Goal: Ask a question

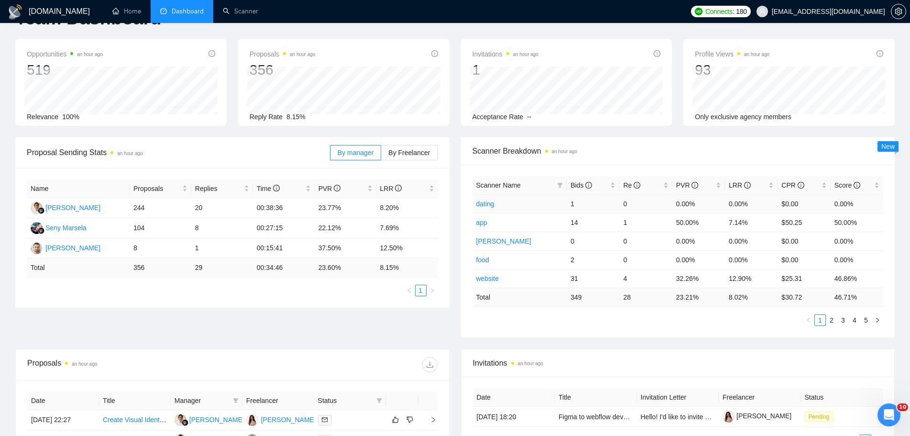
scroll to position [48, 0]
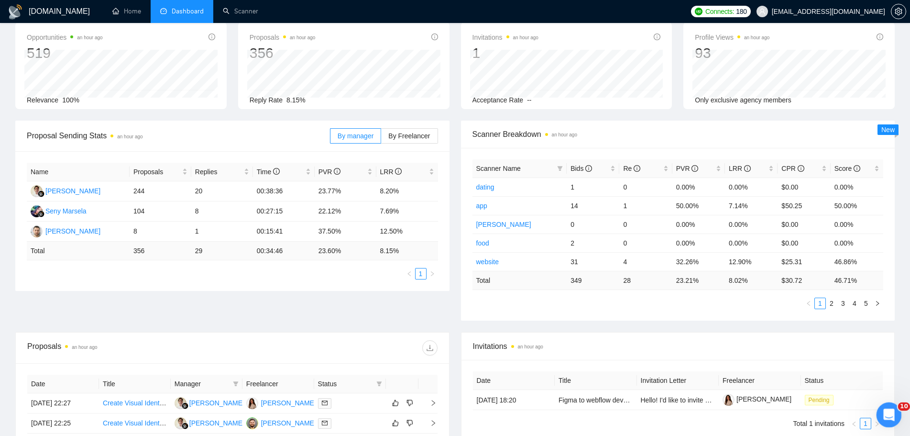
click at [889, 416] on icon "Открыть службу сообщений Intercom" at bounding box center [888, 414] width 16 height 16
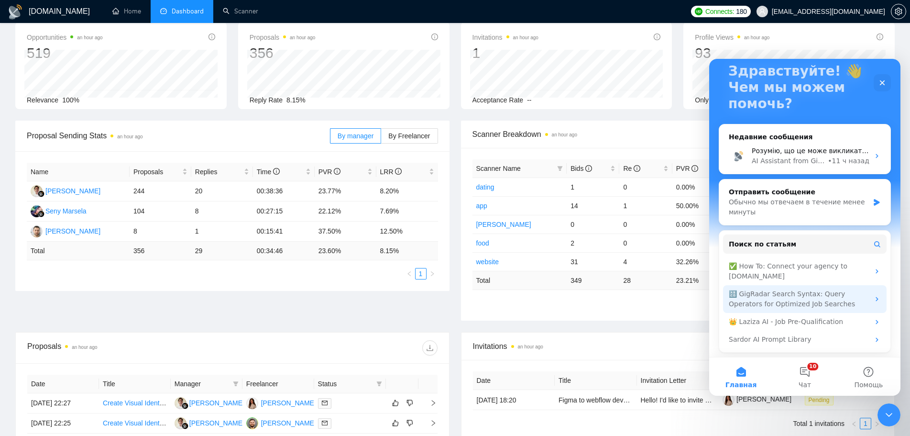
scroll to position [64, 0]
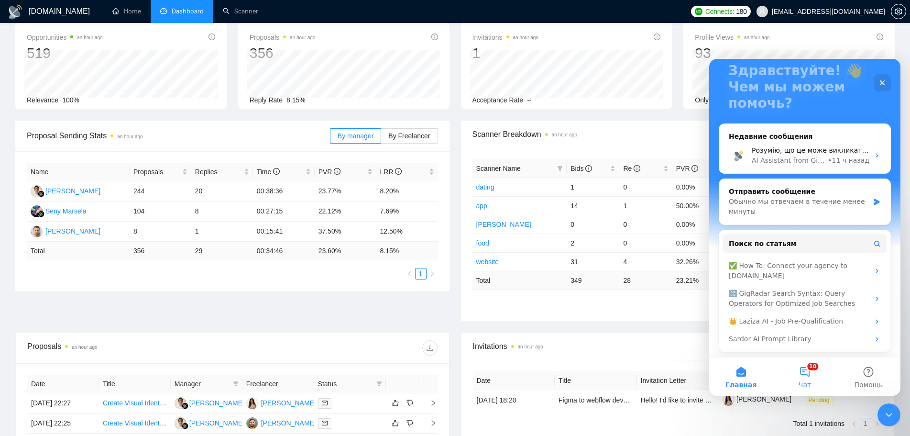
click at [807, 384] on span "Чат" at bounding box center [805, 384] width 12 height 7
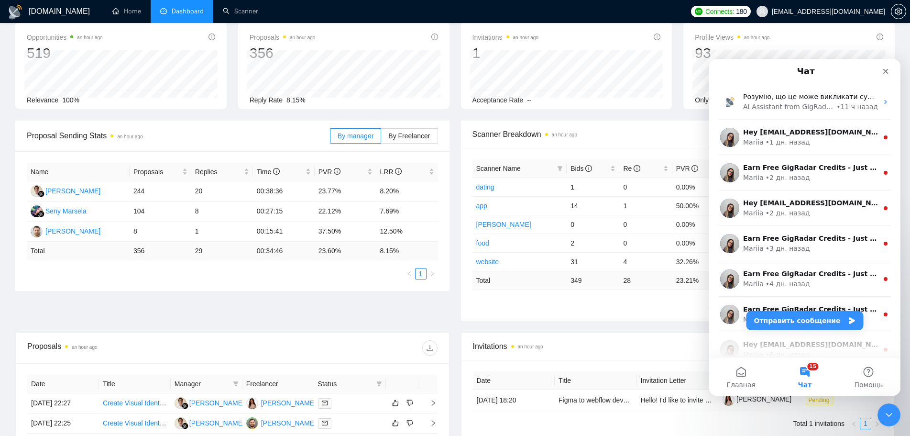
scroll to position [0, 0]
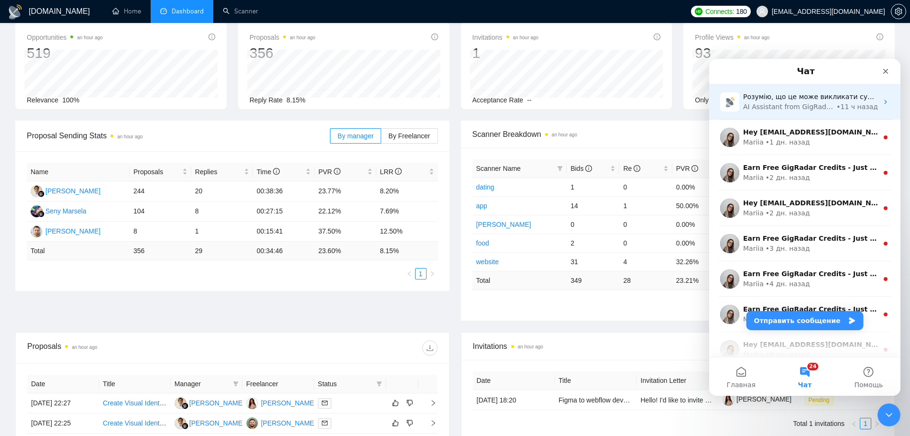
click at [798, 108] on div "AI Assistant from GigRadar 📡" at bounding box center [788, 107] width 91 height 10
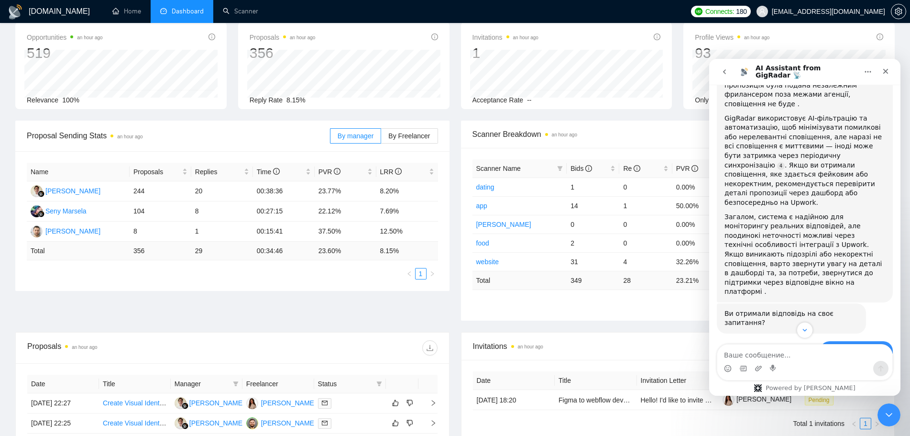
scroll to position [751, 0]
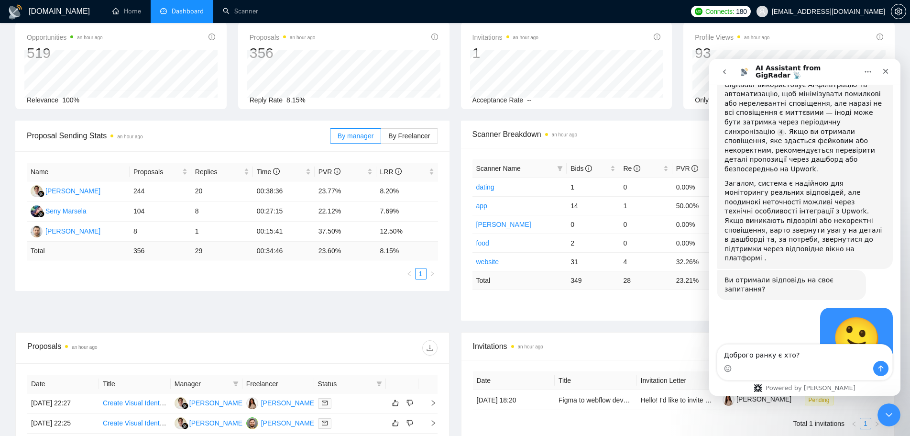
type textarea "Доброго ранку! є хто?"
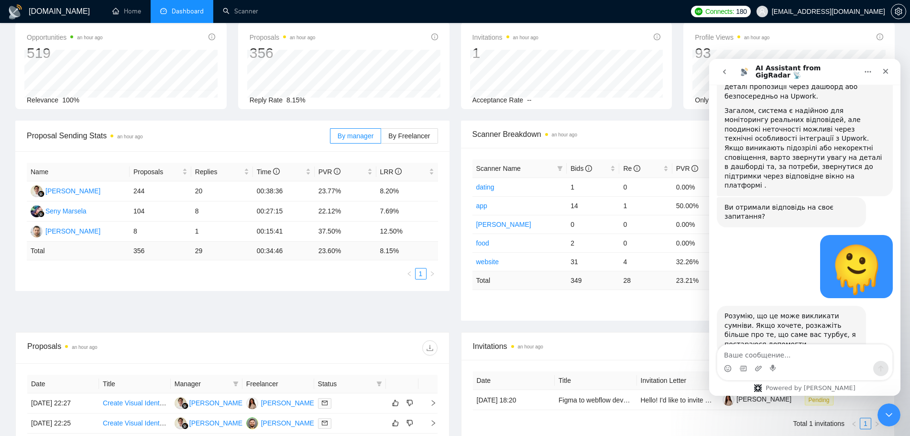
scroll to position [843, 0]
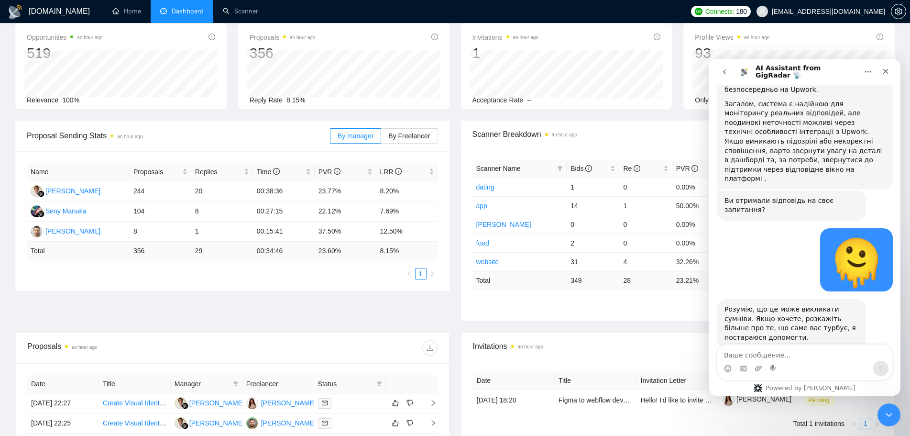
click at [868, 72] on icon "Главная" at bounding box center [868, 71] width 6 height 1
click at [889, 409] on icon "Закрыть службу сообщений Intercom" at bounding box center [887, 412] width 11 height 11
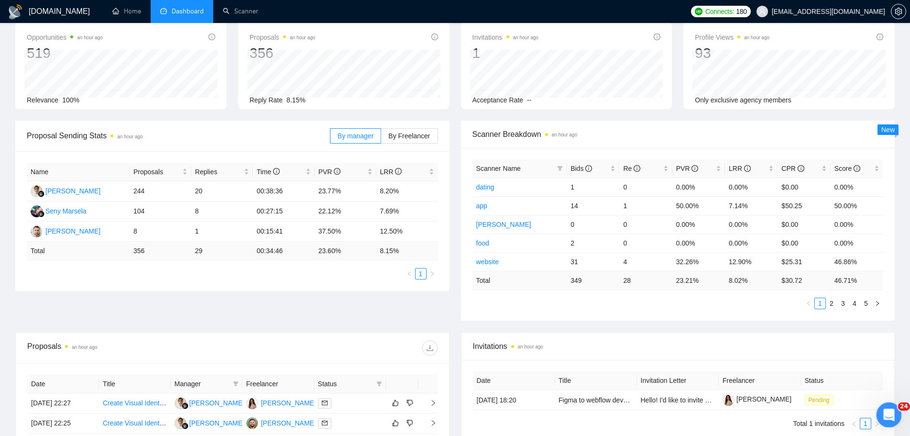
click at [886, 419] on icon "Открыть службу сообщений Intercom" at bounding box center [888, 414] width 16 height 16
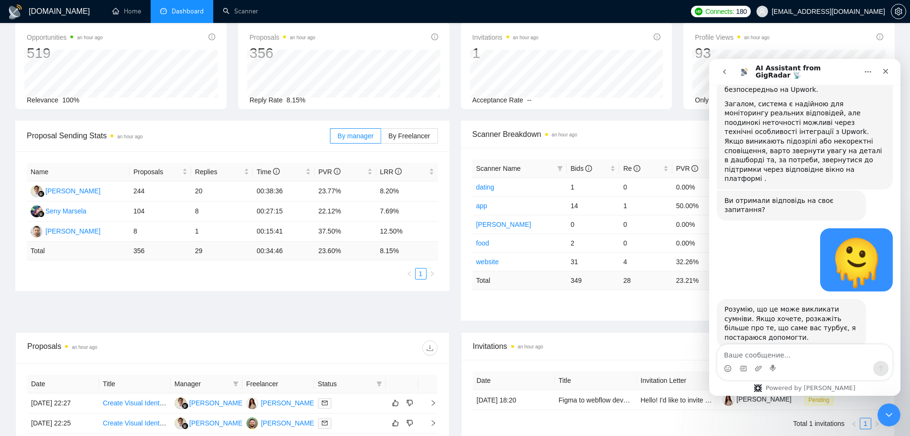
click at [723, 70] on icon "go back" at bounding box center [725, 72] width 8 height 8
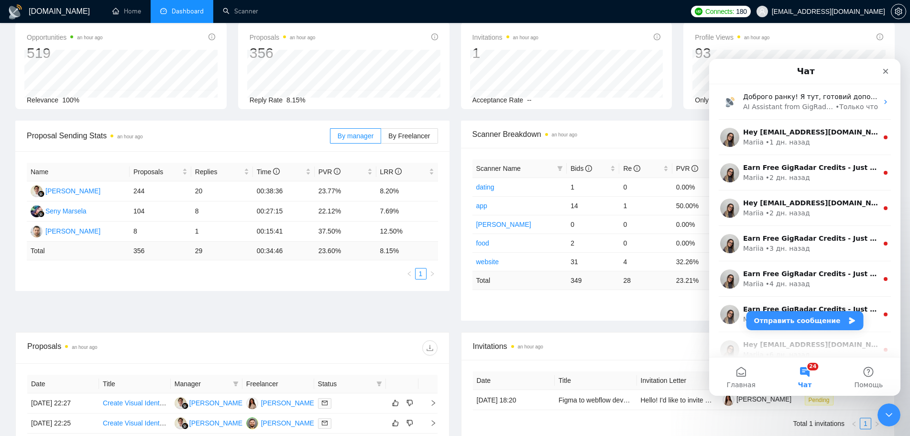
scroll to position [0, 0]
click at [740, 375] on button "Главная" at bounding box center [741, 376] width 64 height 38
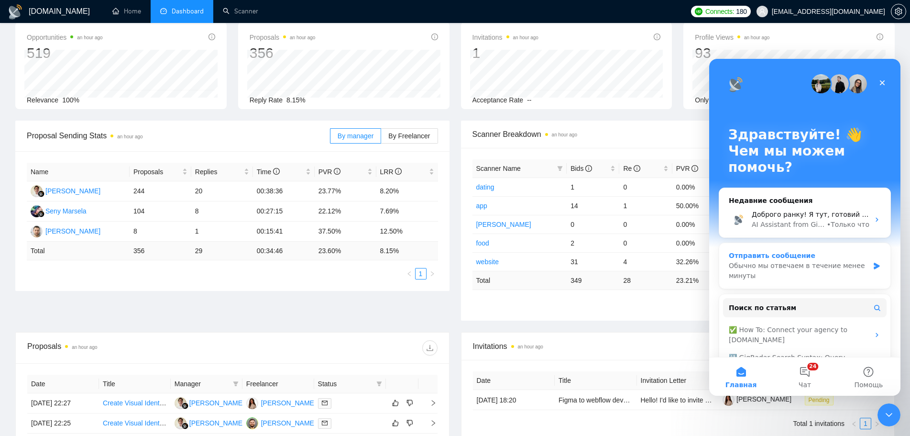
click at [795, 275] on div "Обычно мы отвечаем в течение менее минуты" at bounding box center [799, 271] width 140 height 20
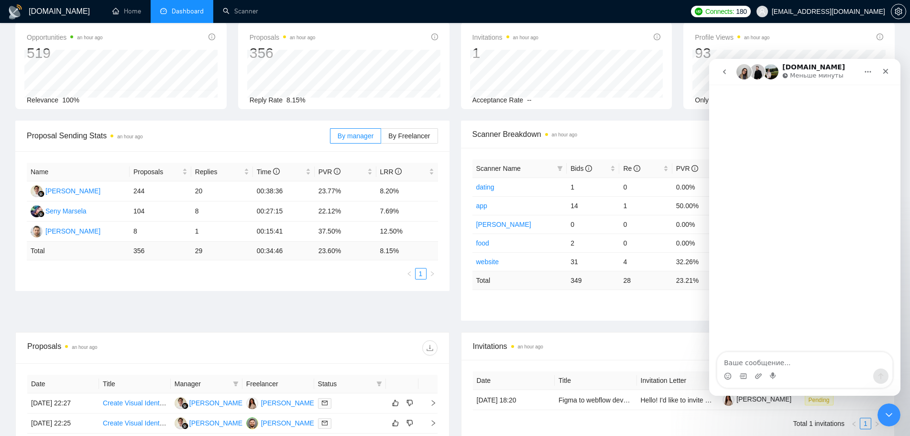
click at [721, 68] on icon "go back" at bounding box center [725, 72] width 8 height 8
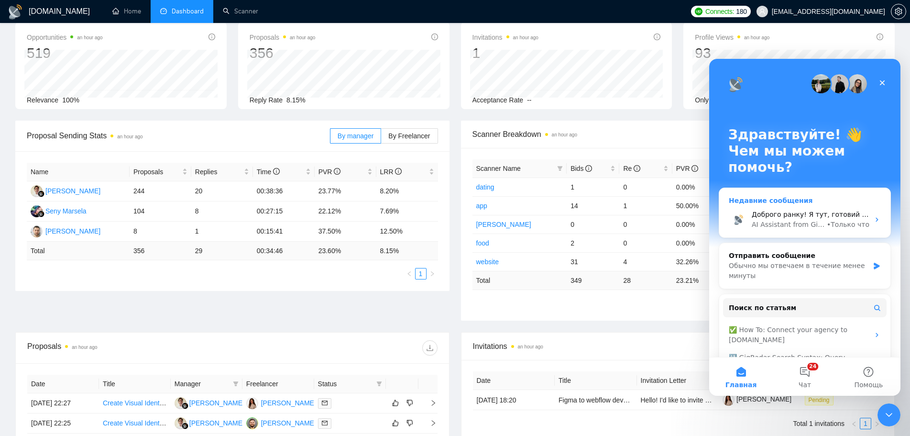
click at [819, 214] on span "Доброго ранку! Я тут, готовий допомогти. Що вас цікавить?" at bounding box center [859, 214] width 214 height 8
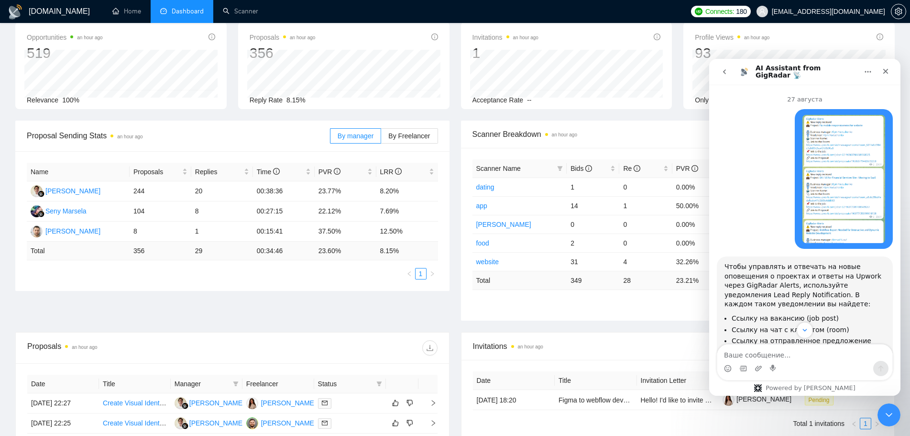
click at [834, 172] on img "yabr87@gmail.com говорит…" at bounding box center [843, 179] width 83 height 128
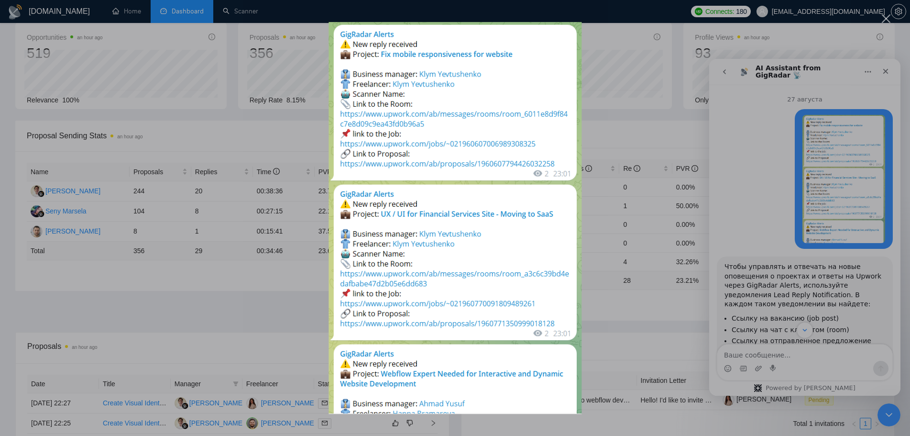
click at [740, 90] on div "Мессенджер Intercom" at bounding box center [455, 218] width 910 height 436
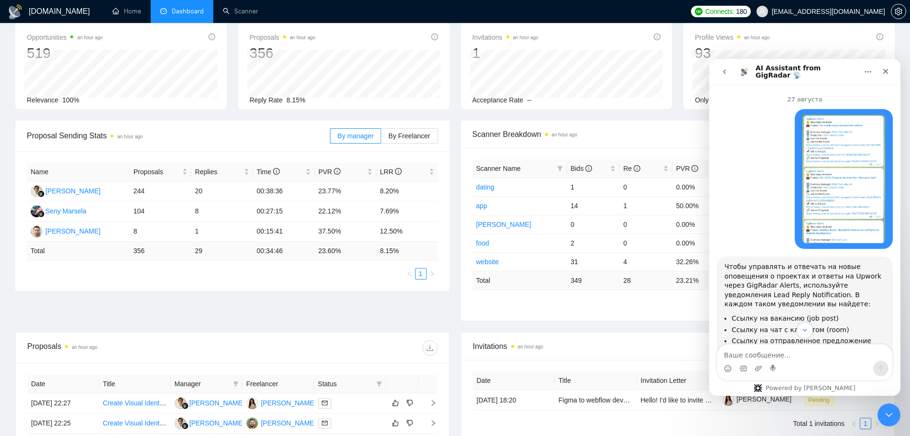
click at [729, 76] on button "go back" at bounding box center [724, 72] width 18 height 18
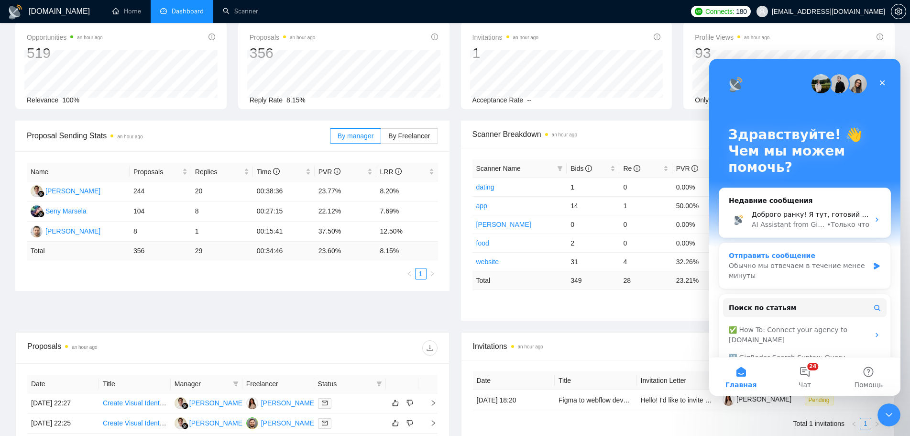
click at [798, 270] on div "Обычно мы отвечаем в течение менее минуты" at bounding box center [799, 271] width 140 height 20
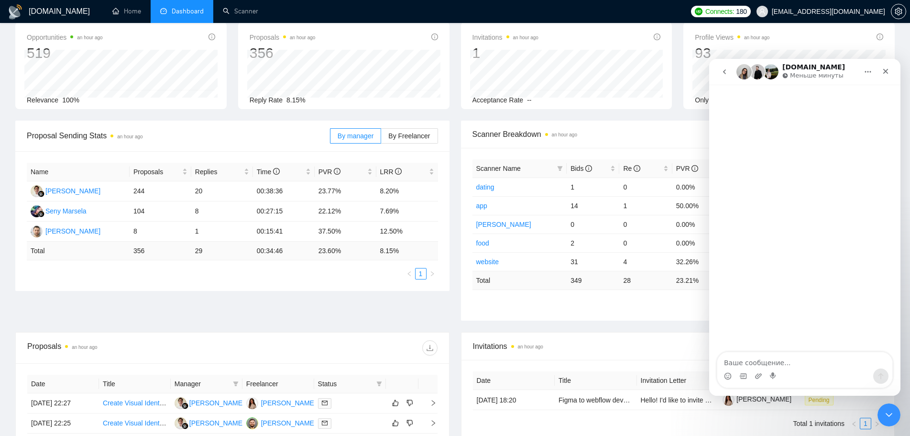
click at [727, 74] on icon "go back" at bounding box center [725, 72] width 8 height 8
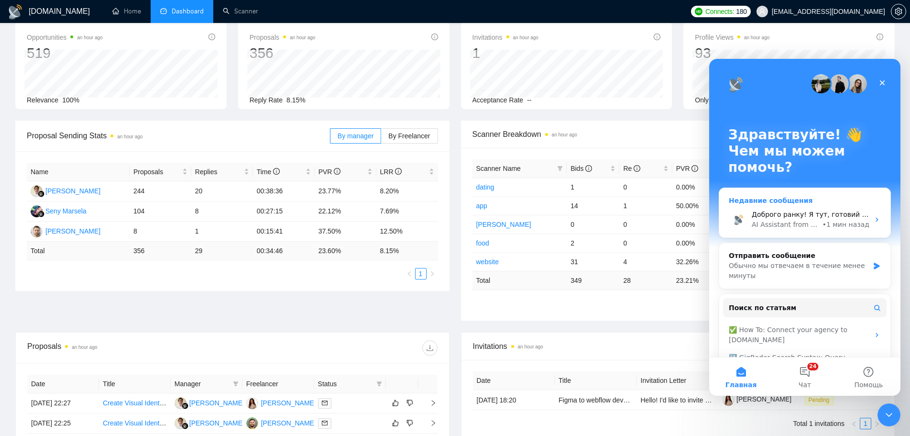
click at [798, 216] on span "Доброго ранку! Я тут, готовий допомогти. Що вас цікавить?" at bounding box center [859, 214] width 214 height 8
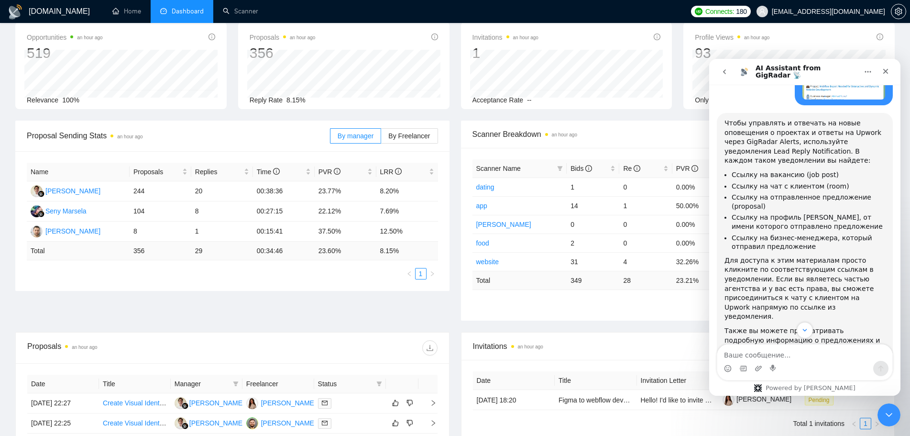
scroll to position [335, 0]
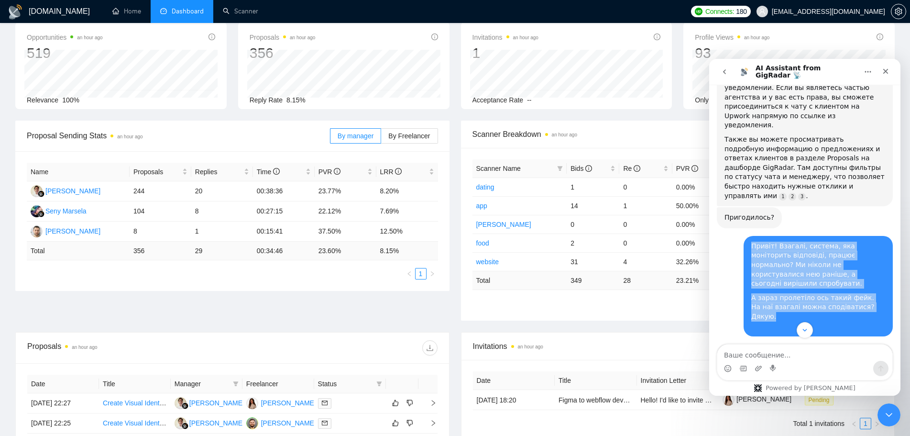
drag, startPoint x: 748, startPoint y: 229, endPoint x: 865, endPoint y: 278, distance: 127.1
click at [865, 278] on div "Привіт! Взагалі, система, яка моніторить відповіді, працює нормально? Ми ніколи…" at bounding box center [818, 286] width 134 height 89
copy div "Привіт! Взагалі, система, яка моніторить відповіді, працює нормально? Ми ніколи…"
click at [728, 76] on button "go back" at bounding box center [724, 72] width 18 height 18
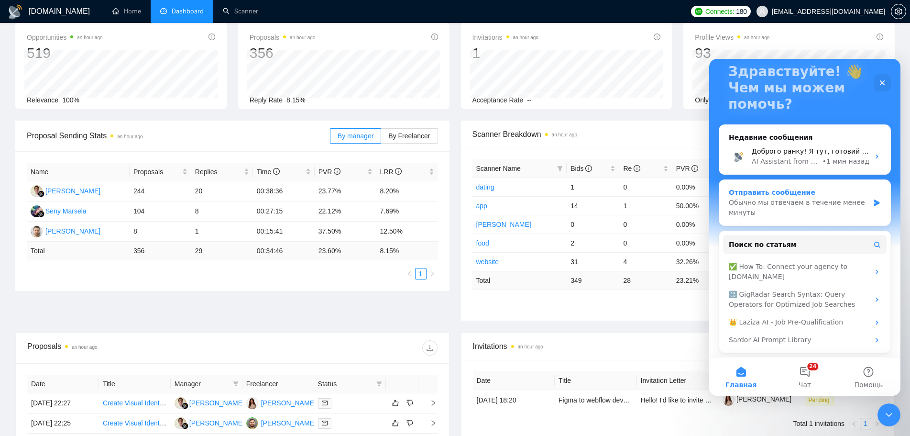
scroll to position [64, 0]
click at [816, 212] on div "Обычно мы отвечаем в течение менее минуты" at bounding box center [799, 207] width 140 height 20
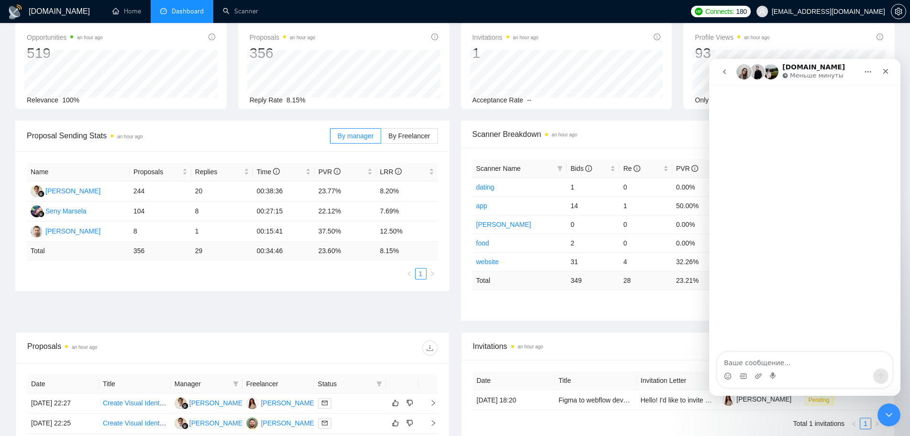
scroll to position [0, 0]
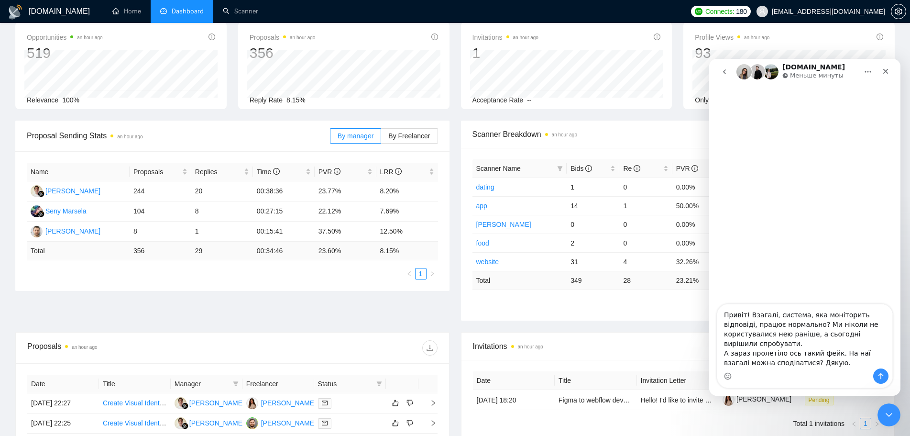
click at [848, 354] on textarea "Привіт! Взагалі, система, яка моніторить відповіді, працює нормально? Ми ніколи…" at bounding box center [804, 336] width 175 height 64
drag, startPoint x: 795, startPoint y: 345, endPoint x: 772, endPoint y: 345, distance: 23.4
click at [772, 345] on textarea "Привіт! Взагалі, система, яка моніторить відповіді, працює нормально? Ми ніколи…" at bounding box center [804, 336] width 175 height 64
click at [809, 358] on textarea "Привіт! Взагалі, система, яка моніторить відповіді, працює нормально? Ми ніколи…" at bounding box center [804, 336] width 175 height 64
click at [732, 356] on textarea "Привіт! Взагалі, система, яка моніторить відповіді, працює нормально? Ми ніколи…" at bounding box center [804, 336] width 175 height 64
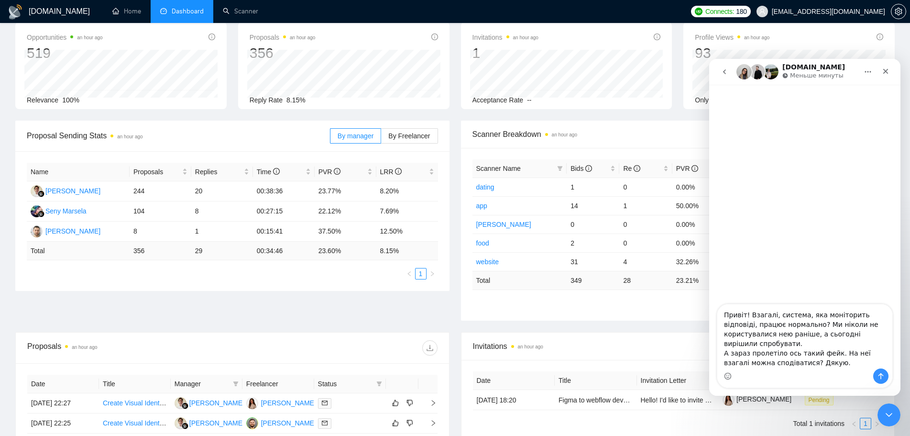
drag, startPoint x: 789, startPoint y: 343, endPoint x: 768, endPoint y: 347, distance: 21.4
click at [768, 346] on textarea "Привіт! Взагалі, система, яка моніторить відповіді, працює нормально? Ми ніколи…" at bounding box center [804, 336] width 175 height 64
drag, startPoint x: 781, startPoint y: 353, endPoint x: 750, endPoint y: 356, distance: 31.2
click at [750, 356] on textarea "Привіт! Взагалі, система, яка моніторить відповіді, працює нормально? Ми ніколи…" at bounding box center [804, 336] width 175 height 64
click at [748, 353] on textarea "Привіт! Взагалі, система, яка моніторить відповіді, працює нормально? Ми ніколи…" at bounding box center [804, 336] width 175 height 64
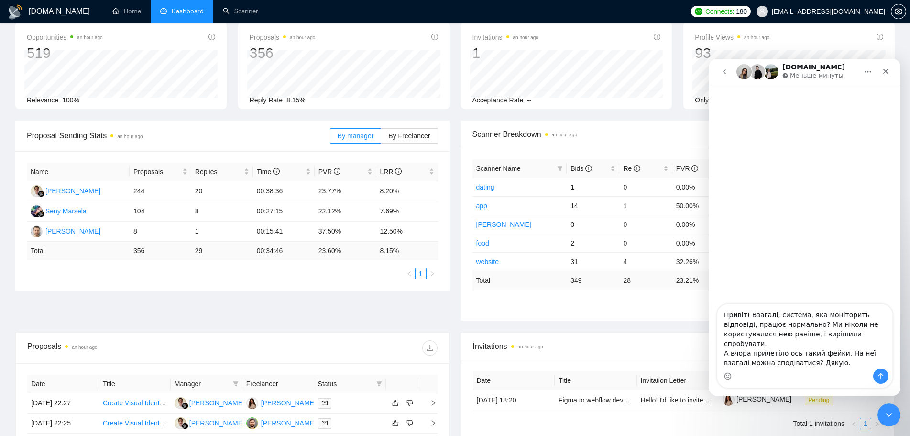
click at [807, 353] on textarea "Привіт! Взагалі, система, яка моніторить відповіді, працює нормально? Ми ніколи…" at bounding box center [804, 336] width 175 height 64
click at [814, 365] on textarea "Привіт! Взагалі, система, яка моніторить відповіді, працює нормально? Ми ніколи…" at bounding box center [804, 336] width 175 height 64
type textarea "Привіт! Взагалі, система, яка моніторить відповіді, працює нормально? Ми ніколи…"
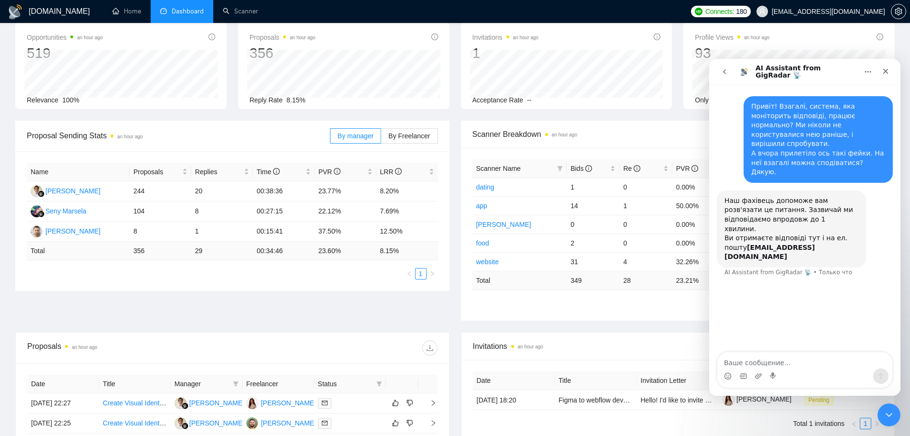
click at [723, 72] on icon "go back" at bounding box center [725, 72] width 8 height 8
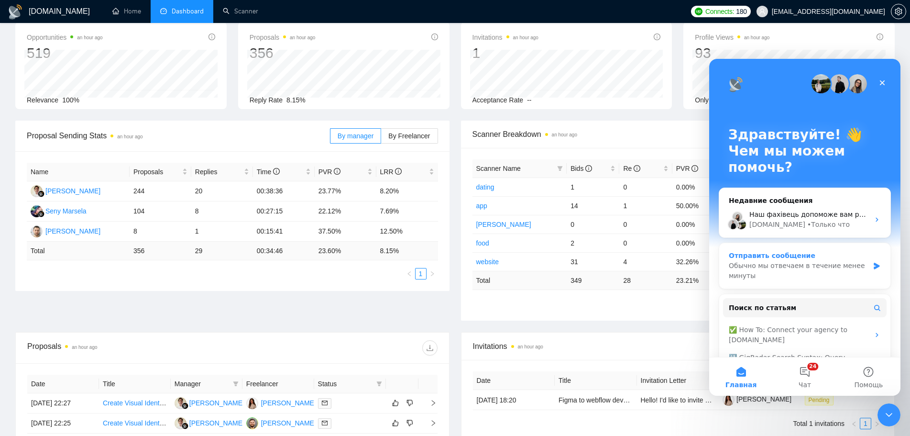
click at [787, 276] on div "Обычно мы отвечаем в течение менее минуты" at bounding box center [799, 271] width 140 height 20
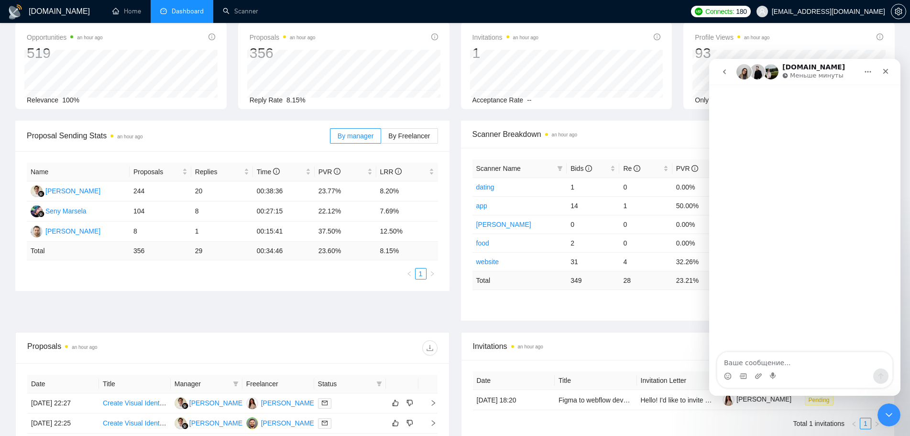
click at [724, 72] on icon "go back" at bounding box center [724, 71] width 3 height 5
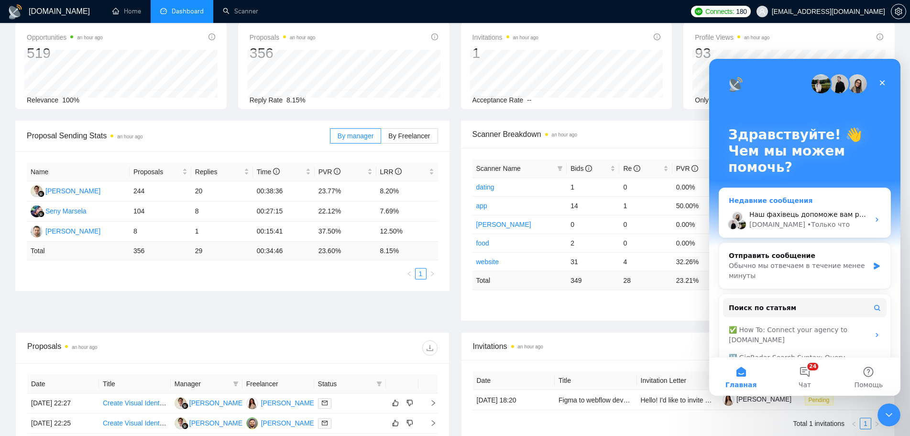
click at [807, 223] on div "• Только что" at bounding box center [828, 225] width 43 height 10
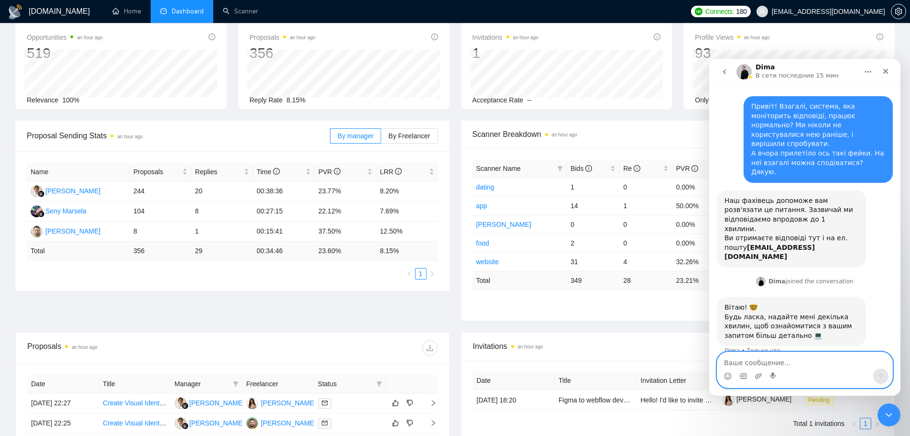
click at [780, 360] on textarea "Ваше сообщение..." at bounding box center [804, 360] width 175 height 16
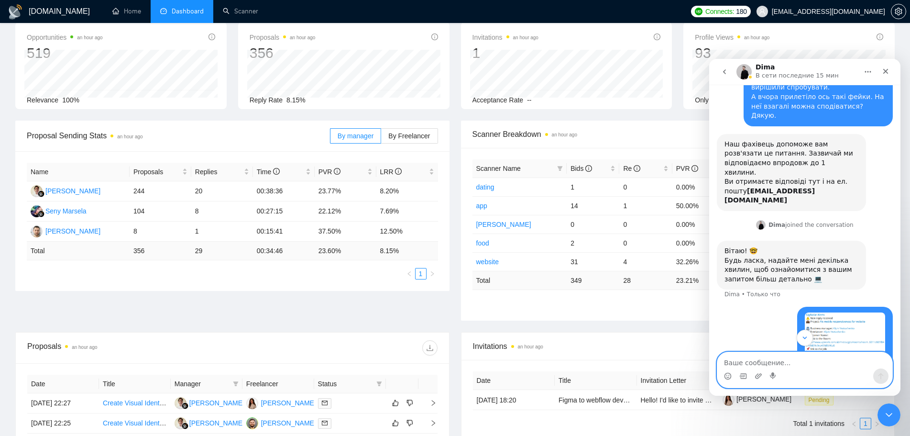
scroll to position [124, 0]
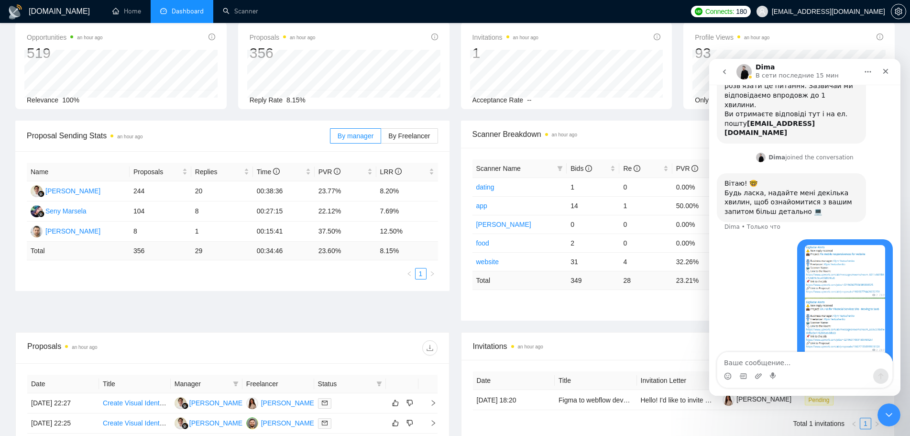
click at [656, 332] on div "Invitations an hour ago Date Title Invitation Letter Freelancer Status [DATE] 1…" at bounding box center [678, 386] width 434 height 109
drag, startPoint x: 881, startPoint y: 406, endPoint x: 886, endPoint y: 408, distance: 5.2
click at [881, 405] on div "Закрыть службу сообщений Intercom" at bounding box center [887, 413] width 23 height 23
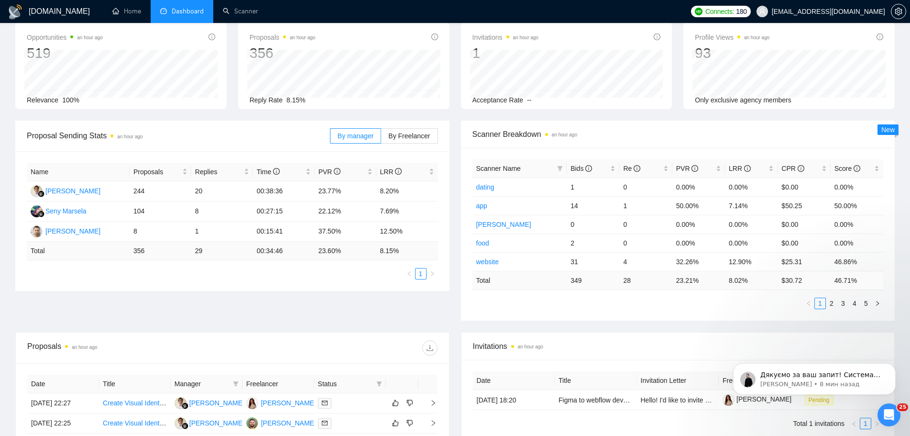
scroll to position [246, 0]
click at [784, 375] on p "Дякуємо за ваш запит! Система працювала і працює, як би не працювала, то вона б…" at bounding box center [821, 375] width 123 height 10
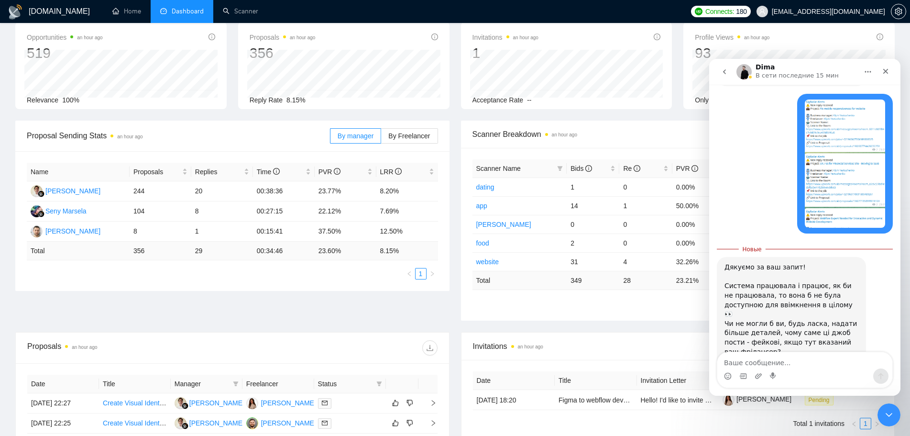
scroll to position [262, 0]
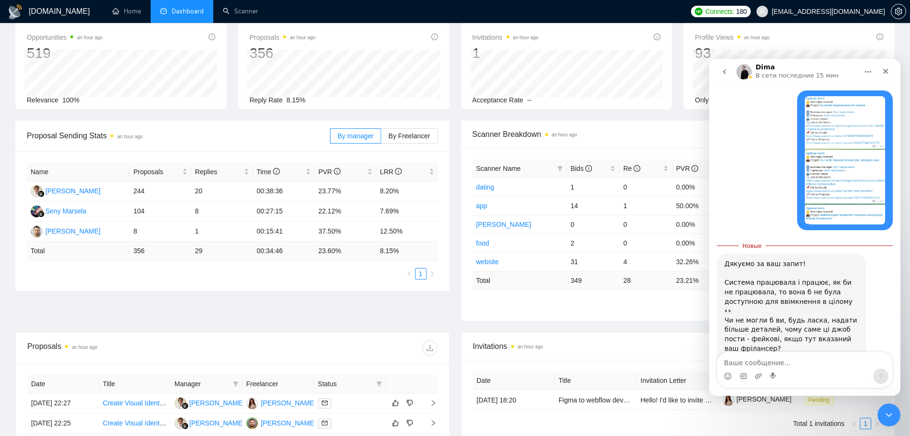
click at [829, 168] on img "yabr87@gmail.com говорит…" at bounding box center [845, 160] width 80 height 128
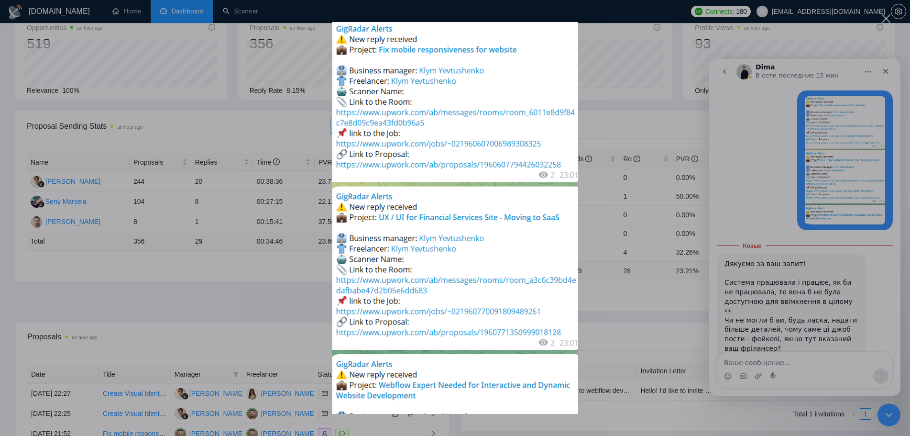
scroll to position [48, 0]
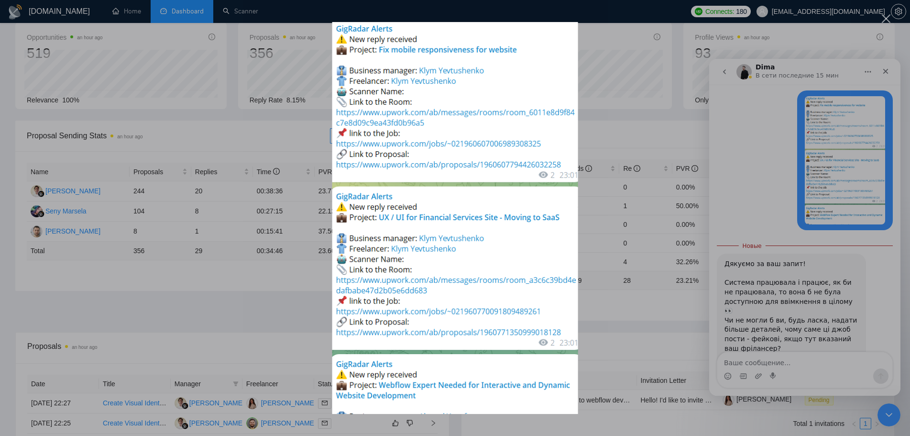
click at [763, 362] on div "Мессенджер Intercom" at bounding box center [455, 218] width 910 height 436
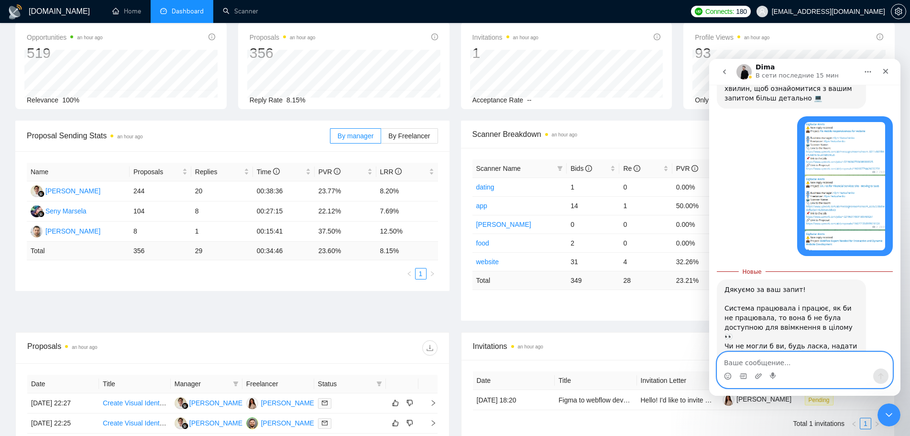
click at [774, 361] on textarea "Ваше сообщение..." at bounding box center [804, 360] width 175 height 16
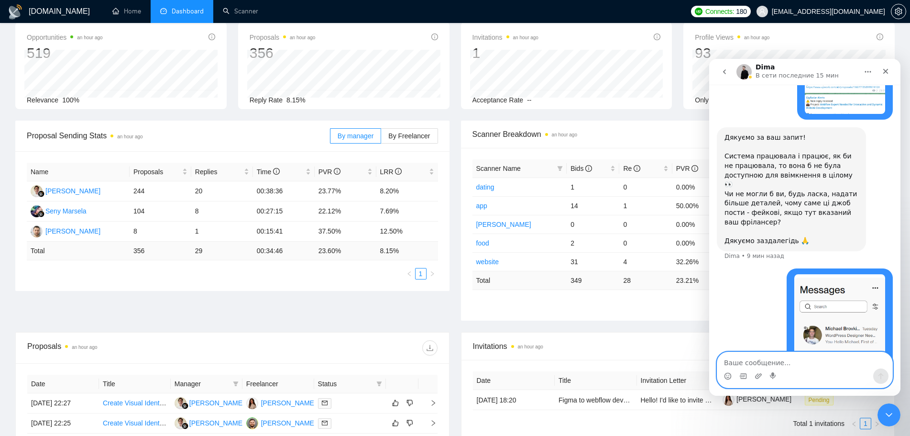
scroll to position [393, 0]
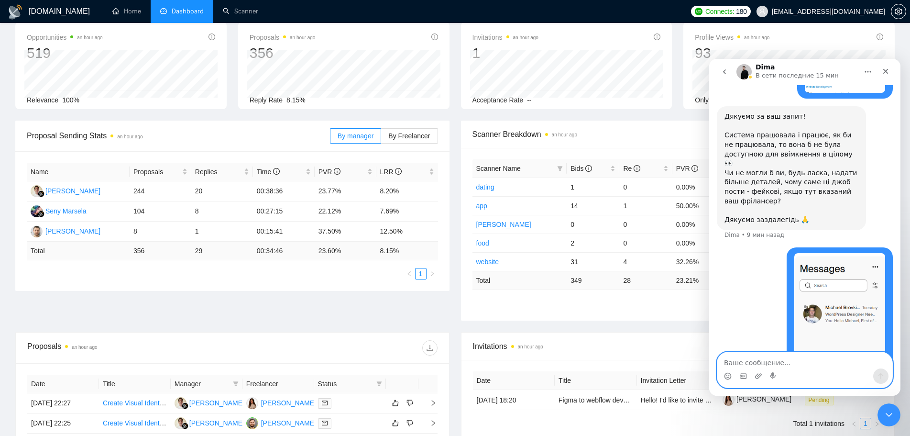
click at [805, 365] on textarea "Ваше сообщение..." at bounding box center [804, 360] width 175 height 16
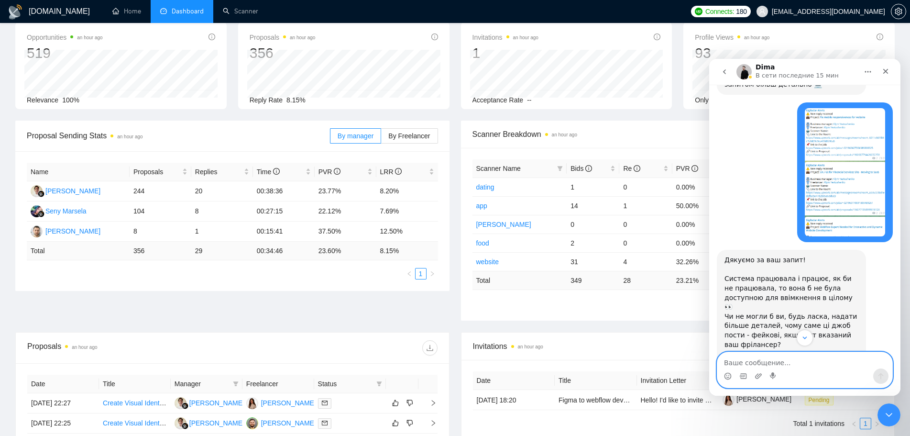
scroll to position [202, 0]
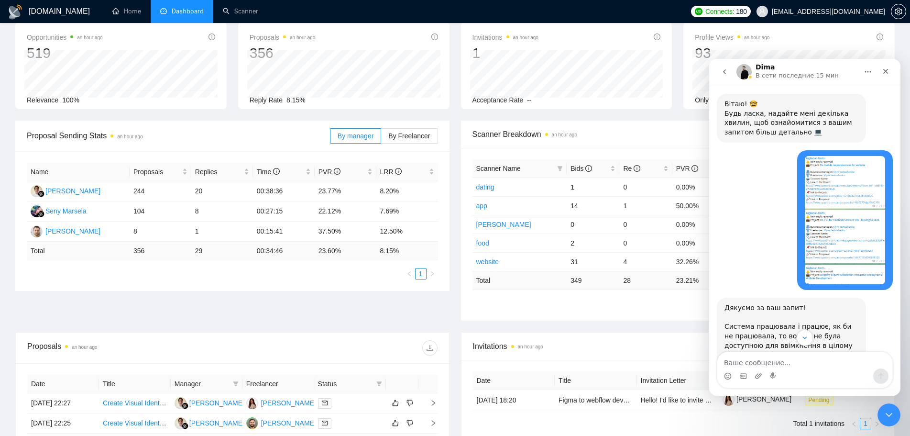
click at [822, 207] on img "yabr87@gmail.com говорит…" at bounding box center [845, 220] width 80 height 128
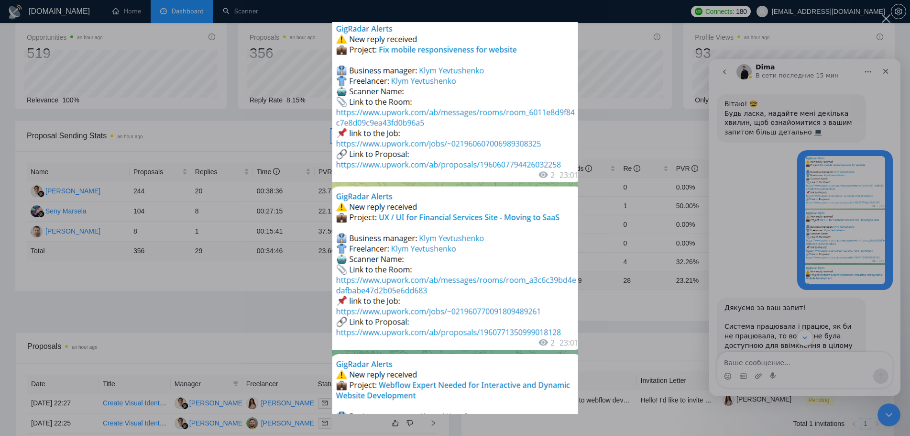
click at [776, 371] on div "Мессенджер Intercom" at bounding box center [455, 218] width 910 height 436
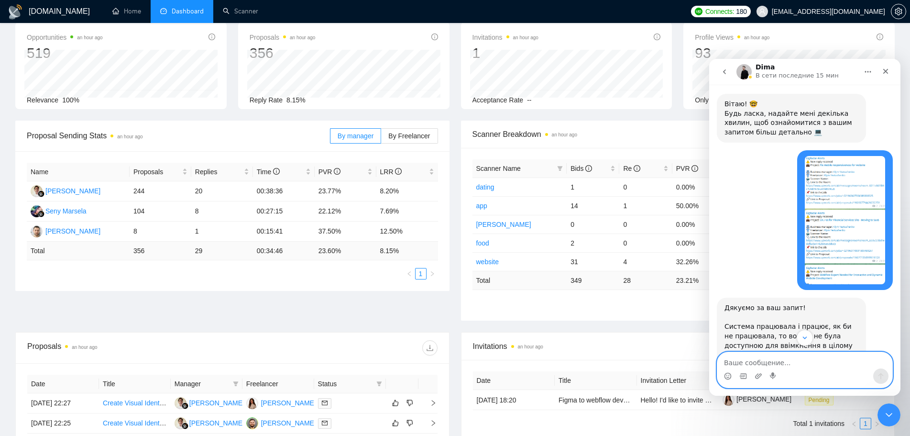
click at [780, 360] on textarea "Ваше сообщение..." at bounding box center [804, 360] width 175 height 16
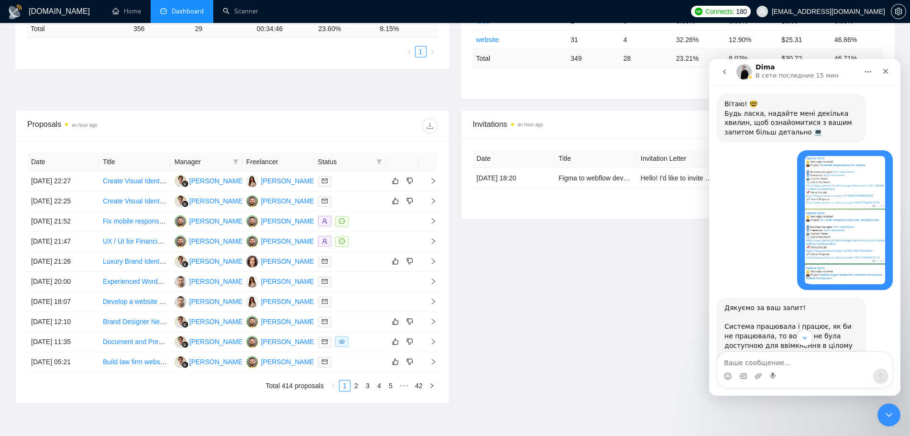
scroll to position [322, 0]
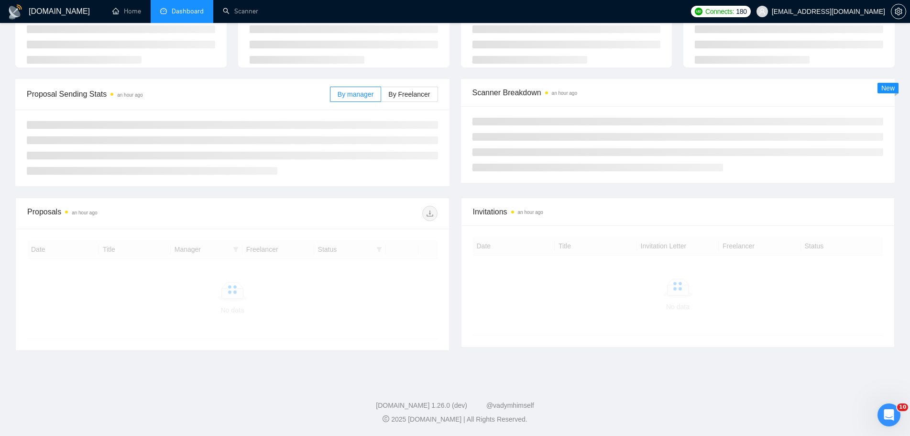
click at [893, 418] on icon "Открыть службу сообщений Intercom" at bounding box center [889, 415] width 16 height 16
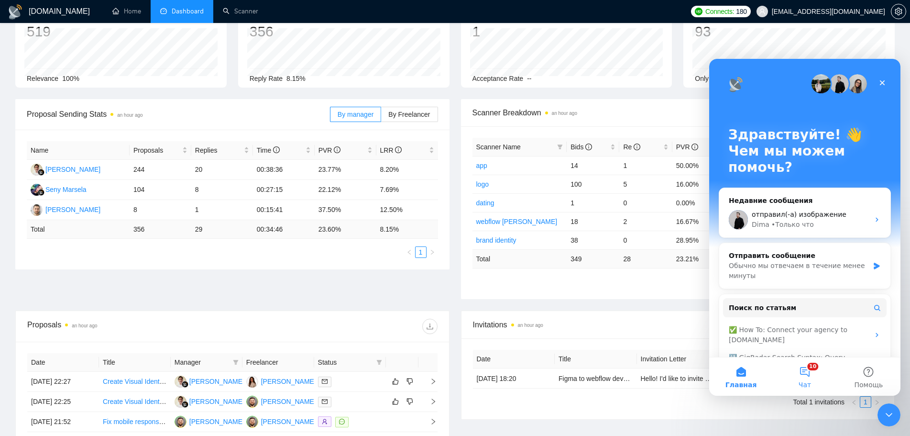
click at [805, 373] on button "10 Чат" at bounding box center [805, 376] width 64 height 38
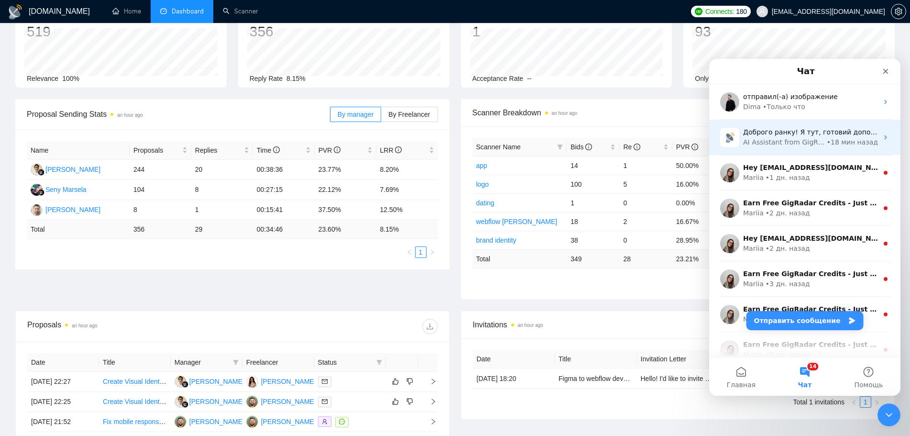
click at [779, 136] on span "Доброго ранку! Я тут, готовий допомогти. Що вас цікавить?" at bounding box center [850, 132] width 214 height 8
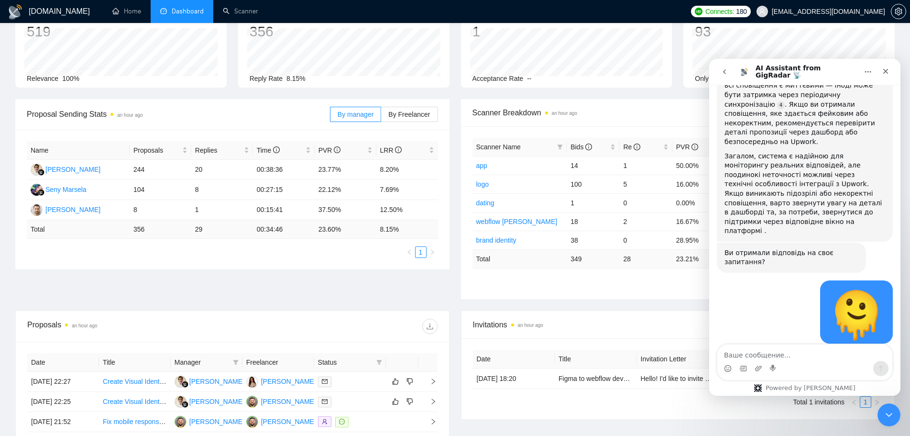
scroll to position [843, 0]
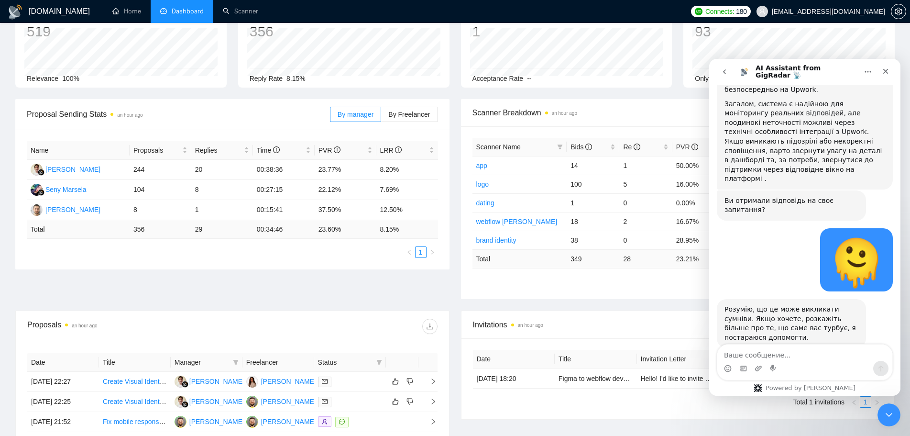
click at [723, 71] on icon "go back" at bounding box center [725, 72] width 8 height 8
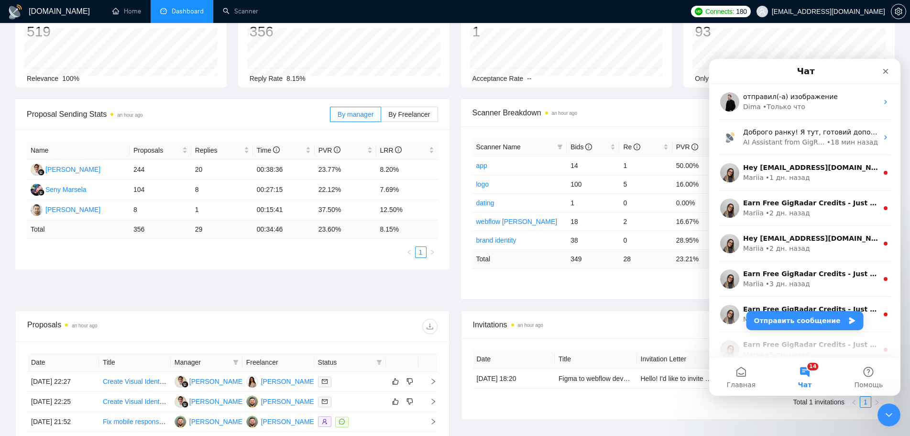
scroll to position [0, 0]
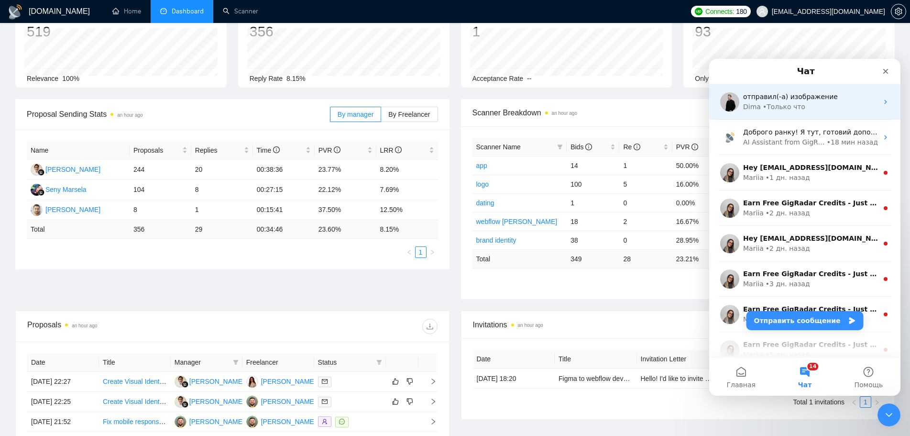
click at [759, 97] on span "отправил(-а) изображение" at bounding box center [790, 97] width 95 height 8
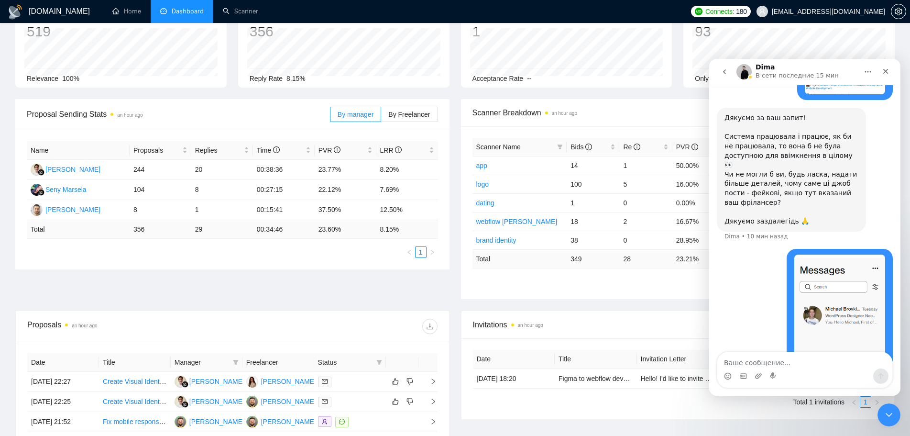
click at [820, 362] on textarea "Ваше сообщение..." at bounding box center [804, 360] width 175 height 16
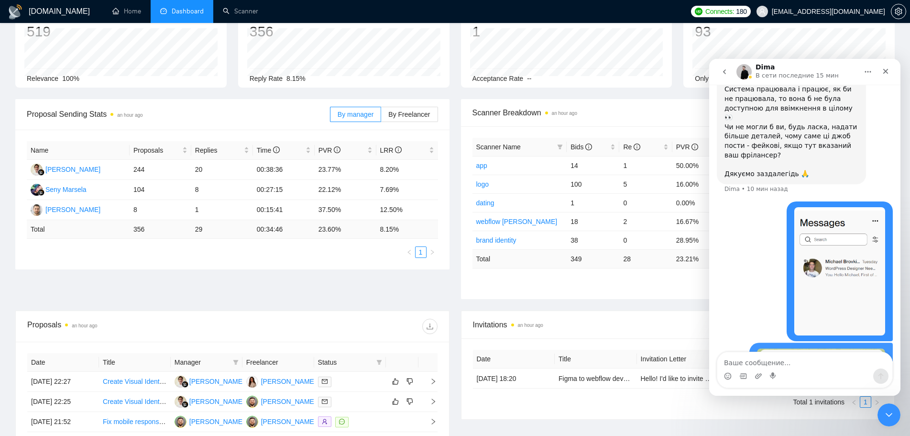
scroll to position [494, 0]
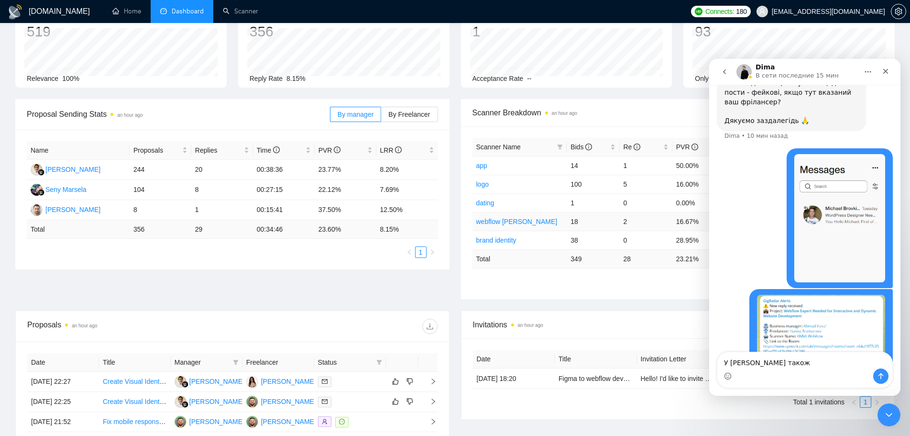
type textarea "У Клима також"
click at [835, 367] on textarea "У Клима також" at bounding box center [804, 360] width 175 height 16
click at [811, 362] on textarea "У Клима також" at bounding box center [804, 360] width 175 height 16
drag, startPoint x: 804, startPoint y: 362, endPoint x: 680, endPoint y: 351, distance: 125.3
click html "Dima В сети последние 15 мин Привіт! Взагалі, система, яка моніторить відповіді…"
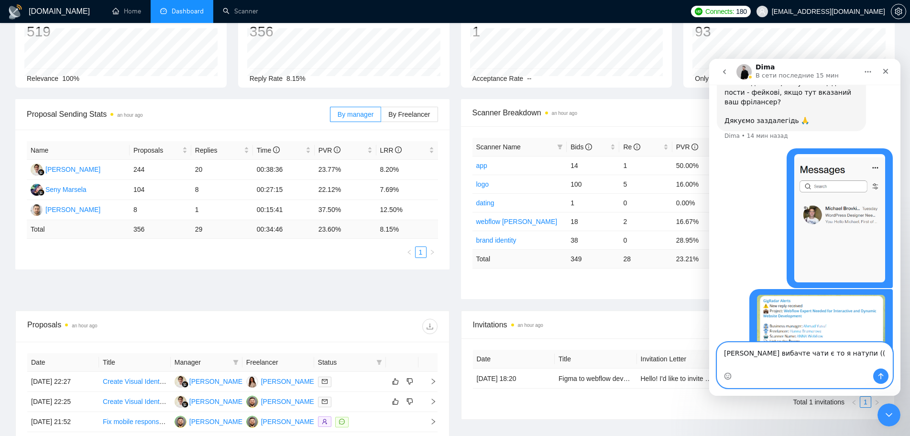
type textarea "Дмитро вибачте чати є то я натупив (("
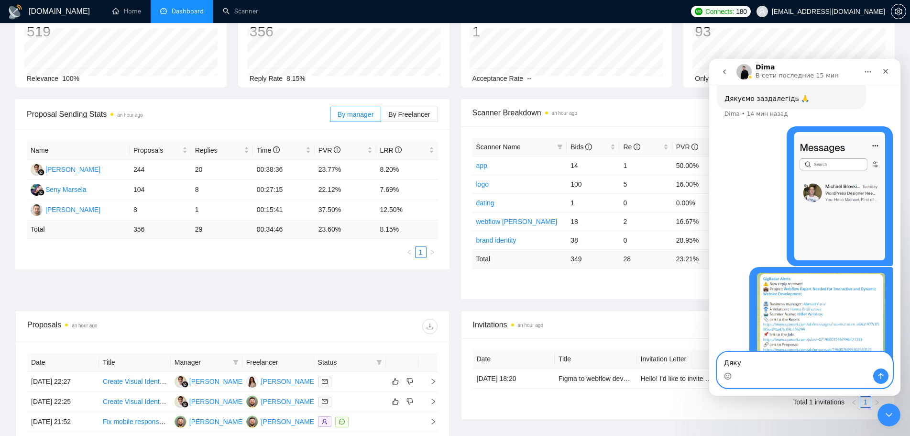
type textarea "Дякую"
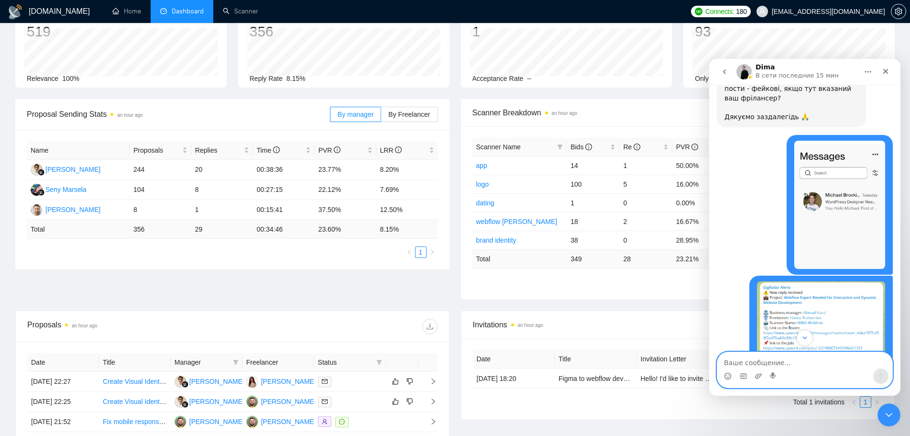
scroll to position [641, 0]
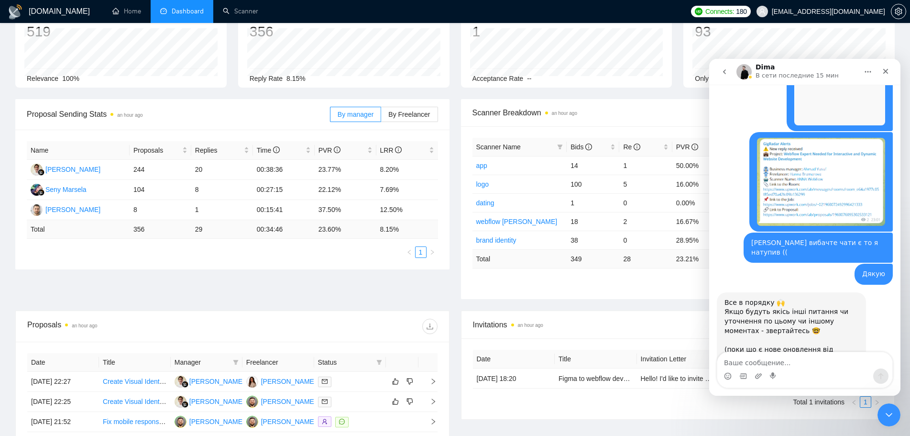
click at [681, 307] on div "Proposal Sending Stats an hour ago By manager By Freelancer Name Proposals Repl…" at bounding box center [455, 204] width 891 height 211
click at [813, 358] on textarea "Ваше сообщение..." at bounding box center [804, 360] width 175 height 16
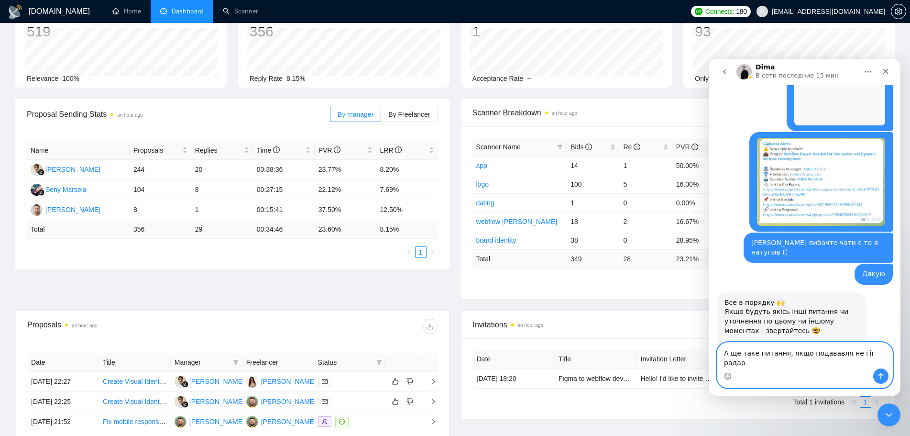
click at [827, 362] on textarea "А ще таке питання, якщо подававля не гіг радар" at bounding box center [804, 355] width 175 height 26
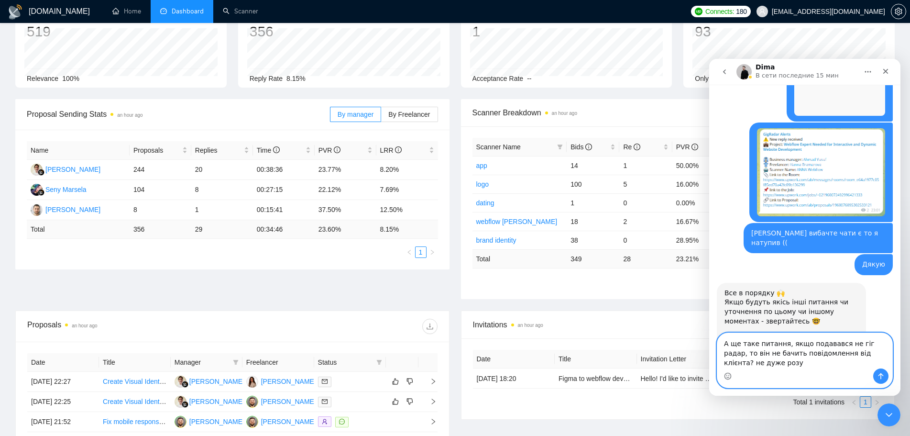
scroll to position [660, 0]
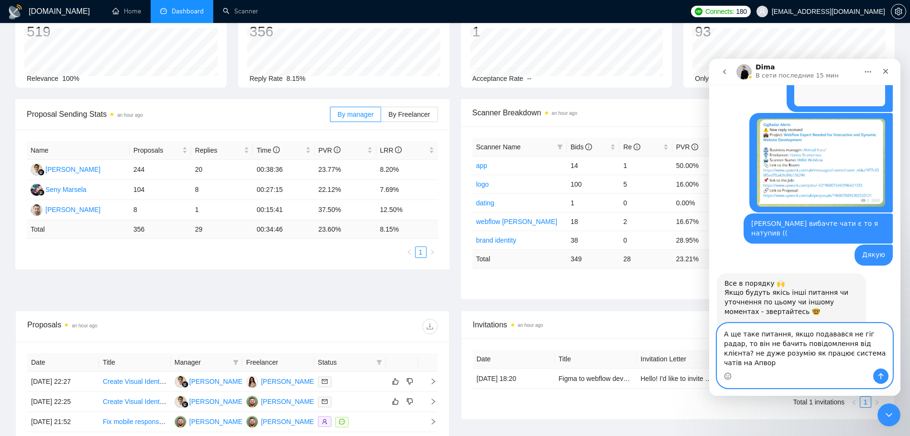
type textarea "А ще таке питання, якщо подавався не гіг радар, то він не бачить повідомлення в…"
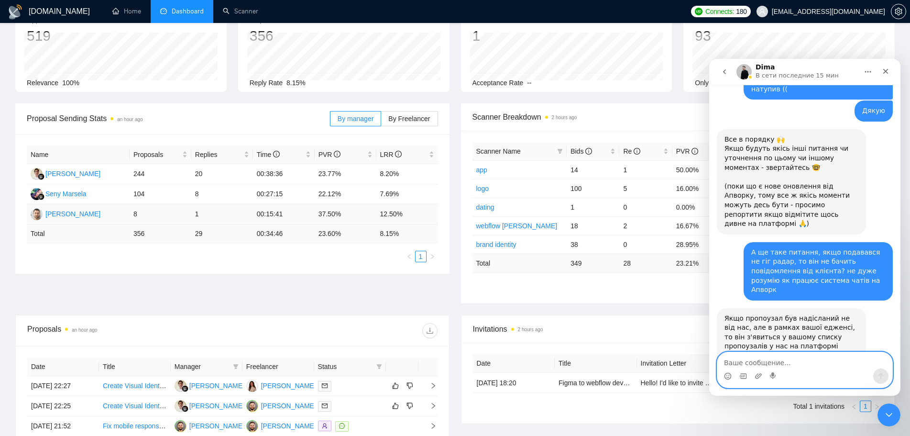
scroll to position [48, 0]
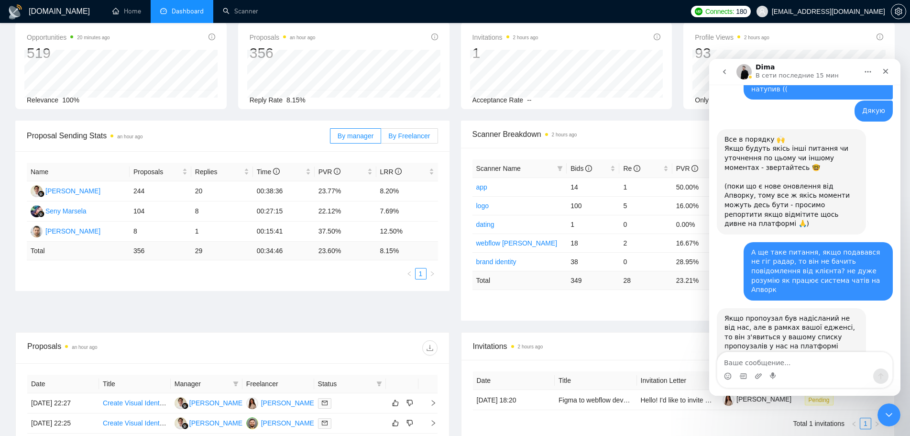
click at [412, 139] on span "By Freelancer" at bounding box center [409, 136] width 42 height 8
click at [381, 138] on input "By Freelancer" at bounding box center [381, 138] width 0 height 0
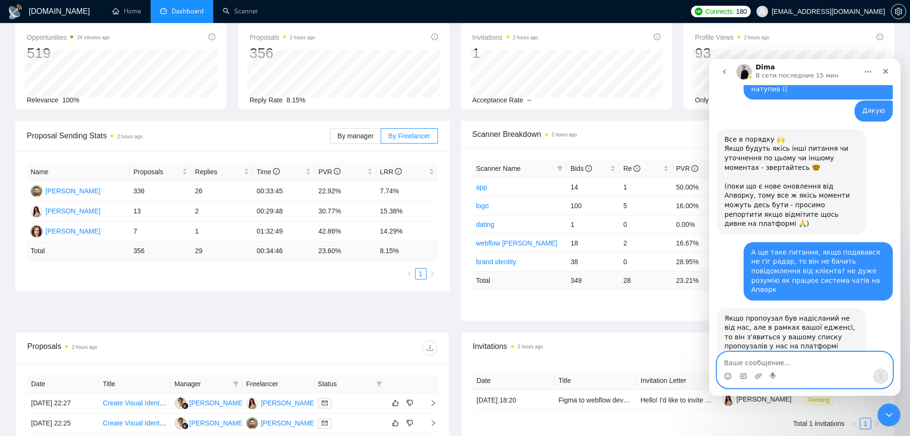
click at [736, 359] on textarea "Ваше сообщение..." at bounding box center [804, 360] width 175 height 16
type textarea "Т"
click at [848, 361] on textarea "Тобто якщо я подався сам. то алерт всеодно прийде" at bounding box center [804, 355] width 175 height 26
type textarea "Тобто якщо я подався сам. то алерт все одно прийде?"
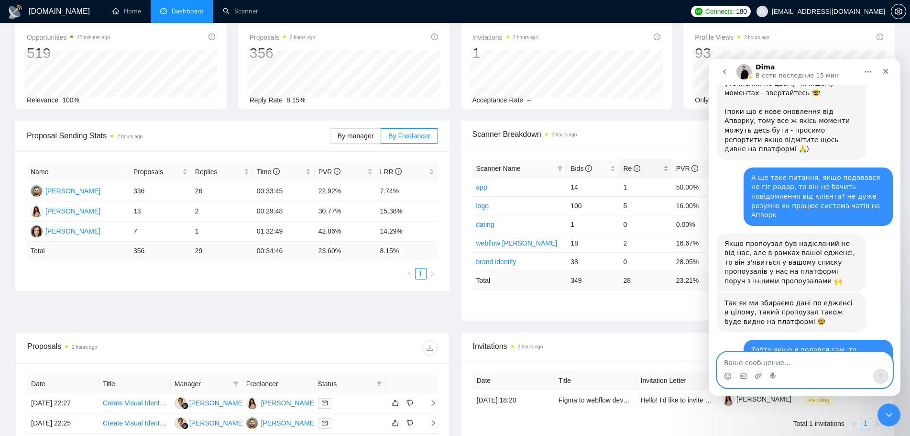
scroll to position [889, 0]
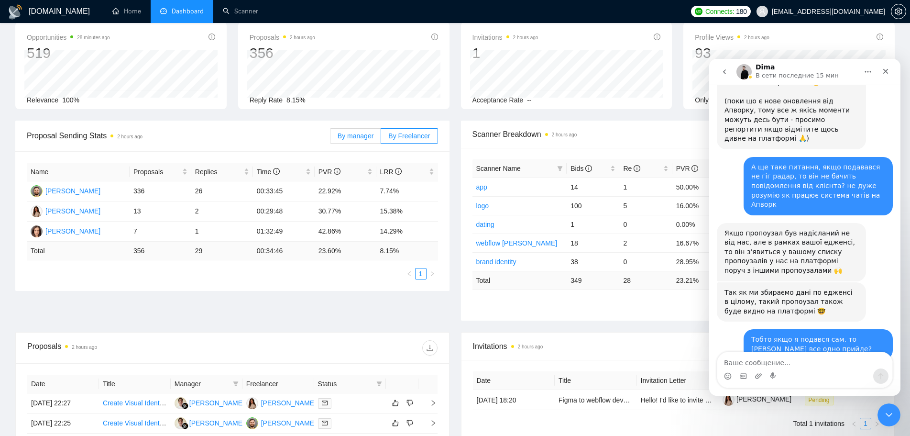
click at [349, 139] on span "By manager" at bounding box center [356, 136] width 36 height 8
click at [330, 138] on input "By manager" at bounding box center [330, 138] width 0 height 0
click at [778, 358] on textarea "Ваше сообщение..." at bounding box center [804, 360] width 175 height 16
click at [729, 378] on icon "Средство выбора эмодзи" at bounding box center [728, 376] width 8 height 8
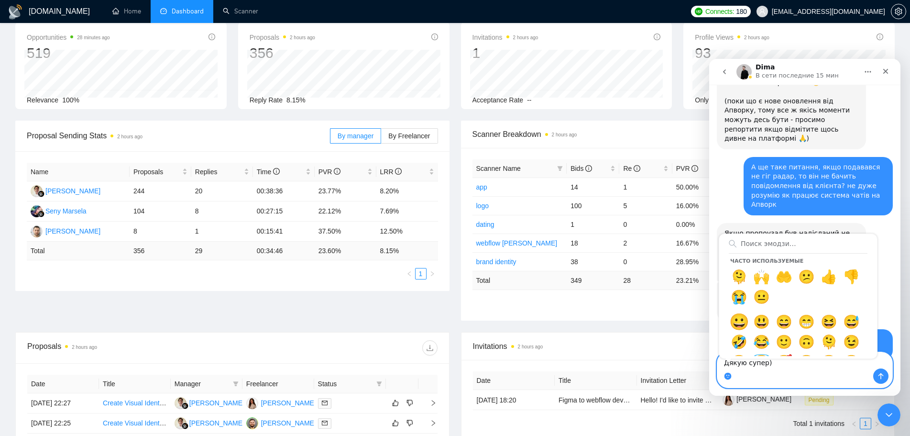
type textarea "Дякую супер)😀"
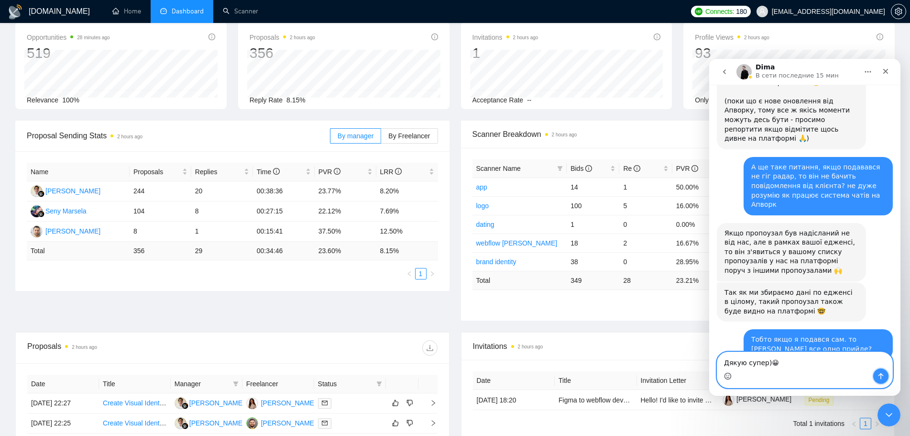
click at [876, 374] on button "Отправить сообщение…" at bounding box center [880, 375] width 15 height 15
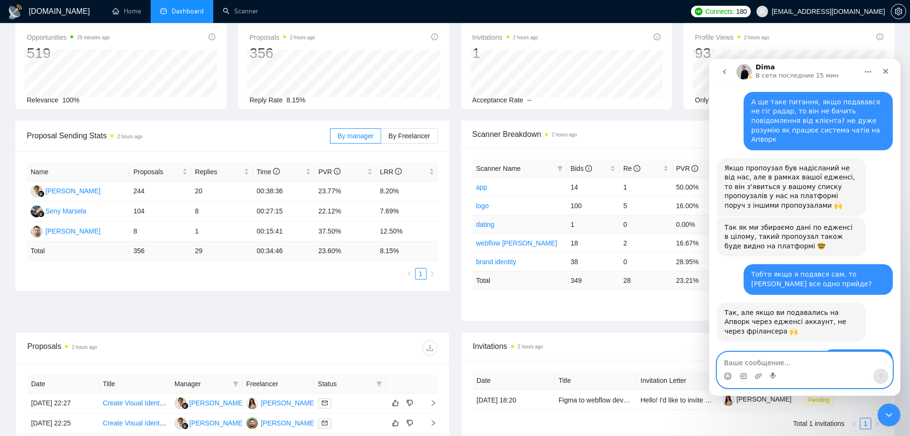
scroll to position [965, 0]
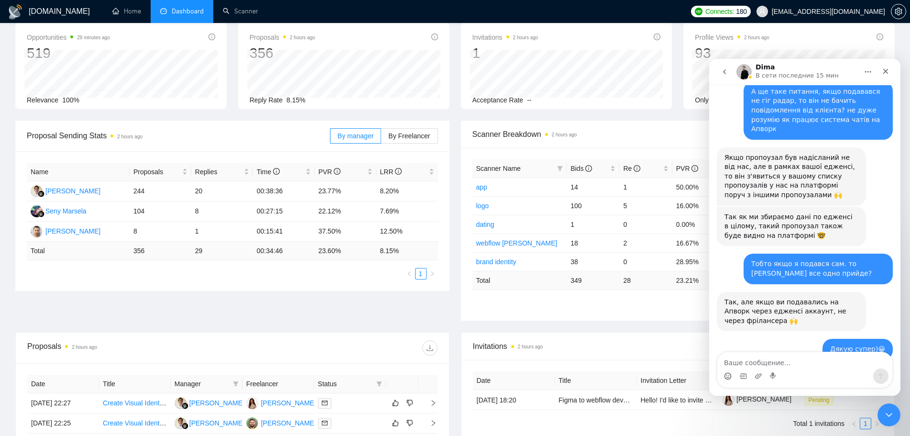
drag, startPoint x: 899, startPoint y: 355, endPoint x: 898, endPoint y: 282, distance: 73.6
click at [898, 282] on div "Привіт! Взагалі, система, яка моніторить відповіді, працює нормально? Ми ніколи…" at bounding box center [804, 240] width 191 height 311
click at [891, 412] on icon "Закрыть службу сообщений Intercom" at bounding box center [887, 412] width 11 height 11
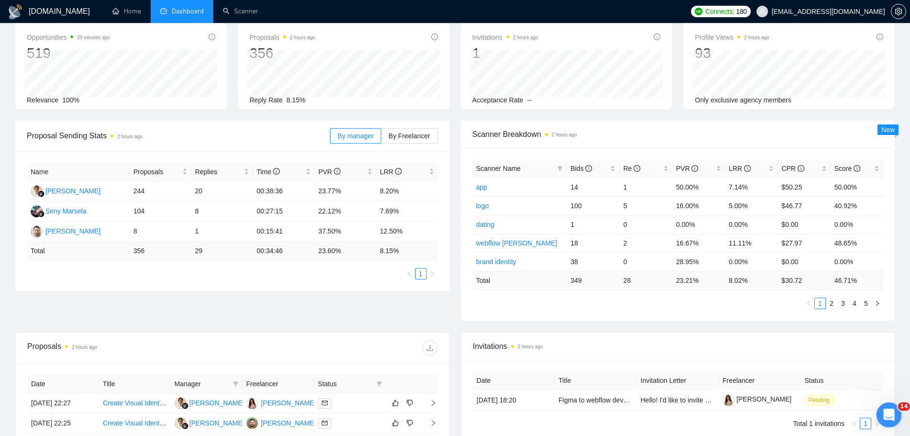
click at [891, 415] on icon "Открыть службу сообщений Intercom" at bounding box center [888, 414] width 16 height 16
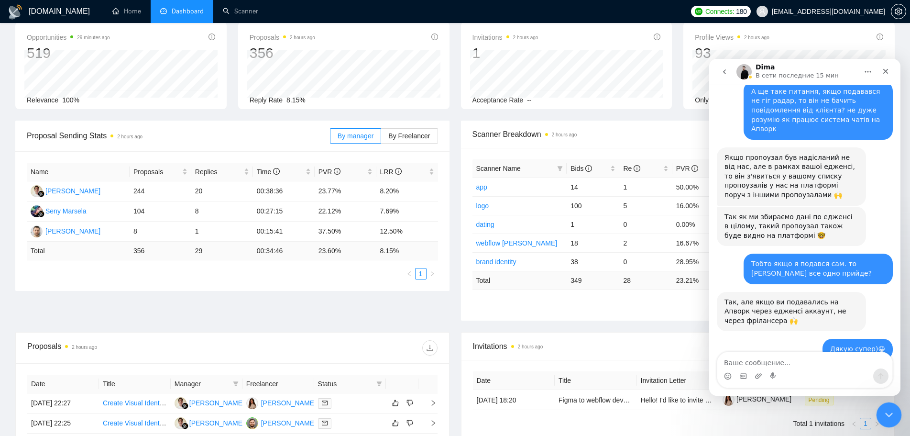
click at [891, 415] on icon "Закрыть службу сообщений Intercom" at bounding box center [887, 412] width 11 height 11
